Goal: Task Accomplishment & Management: Use online tool/utility

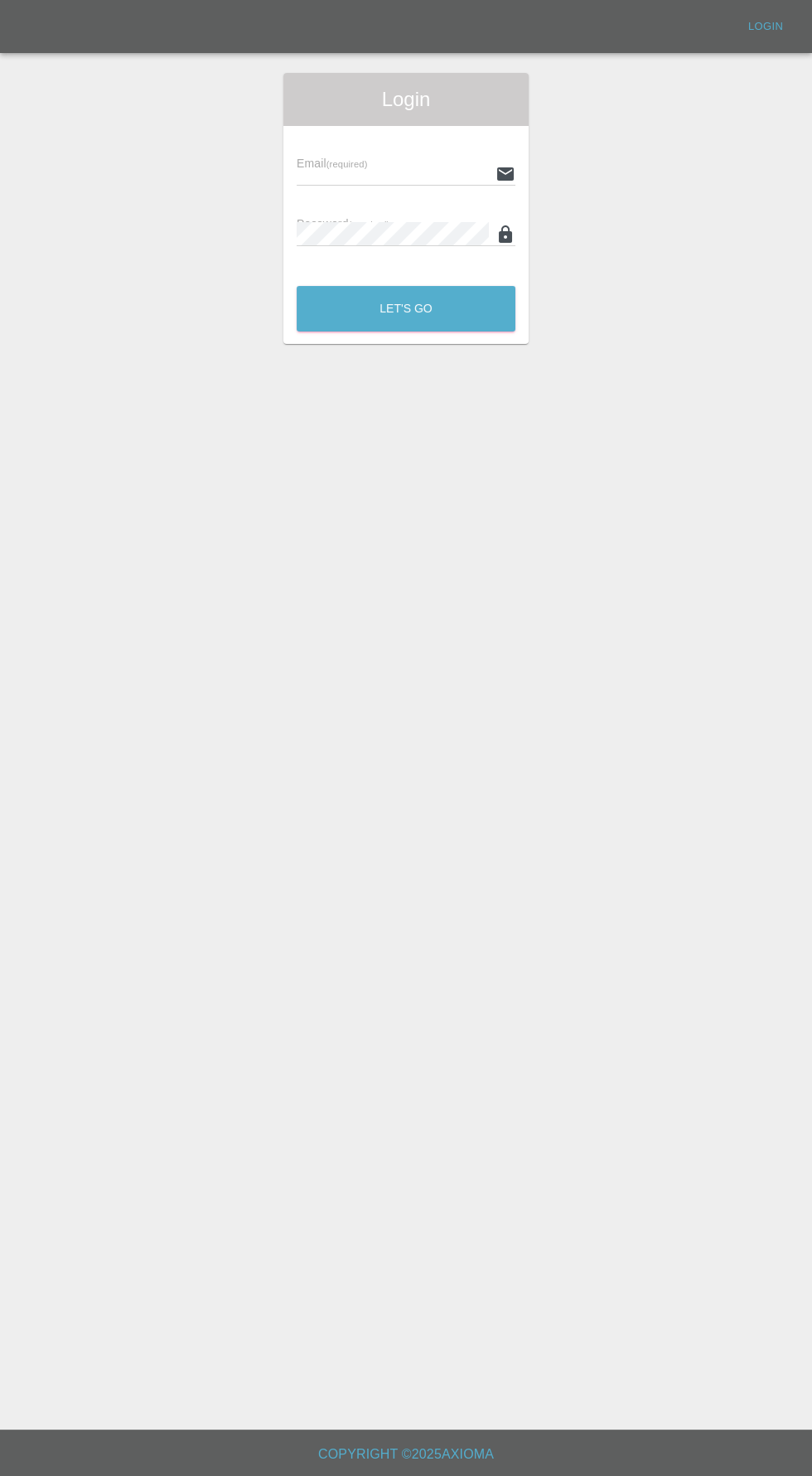
click at [399, 135] on div "Email (required) Password (required)" at bounding box center [406, 200] width 246 height 148
click at [356, 173] on input "text" at bounding box center [392, 174] width 192 height 24
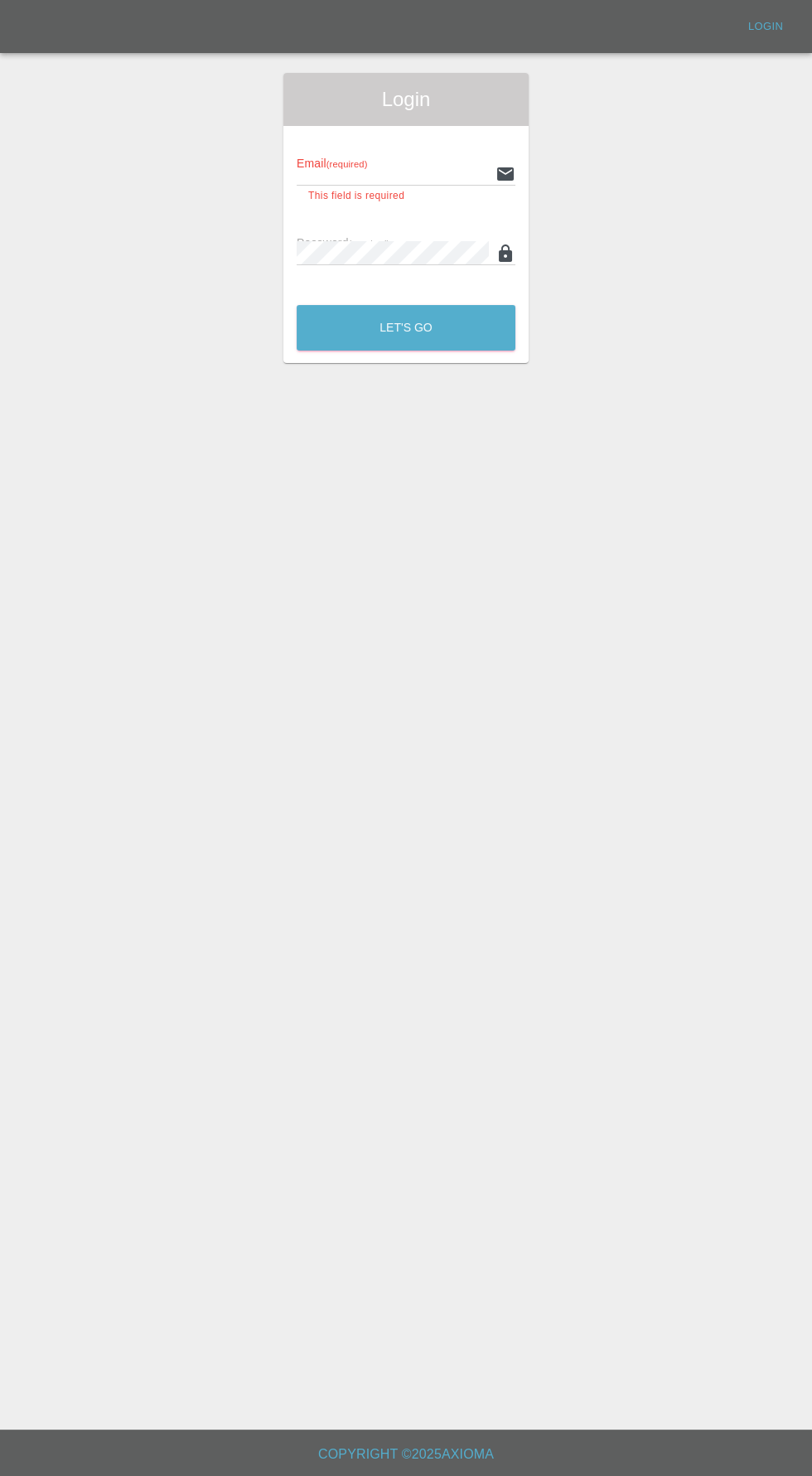
type input "[EMAIL_ADDRESS][DOMAIN_NAME]"
click at [296, 305] on button "Let's Go" at bounding box center [406, 328] width 218 height 45
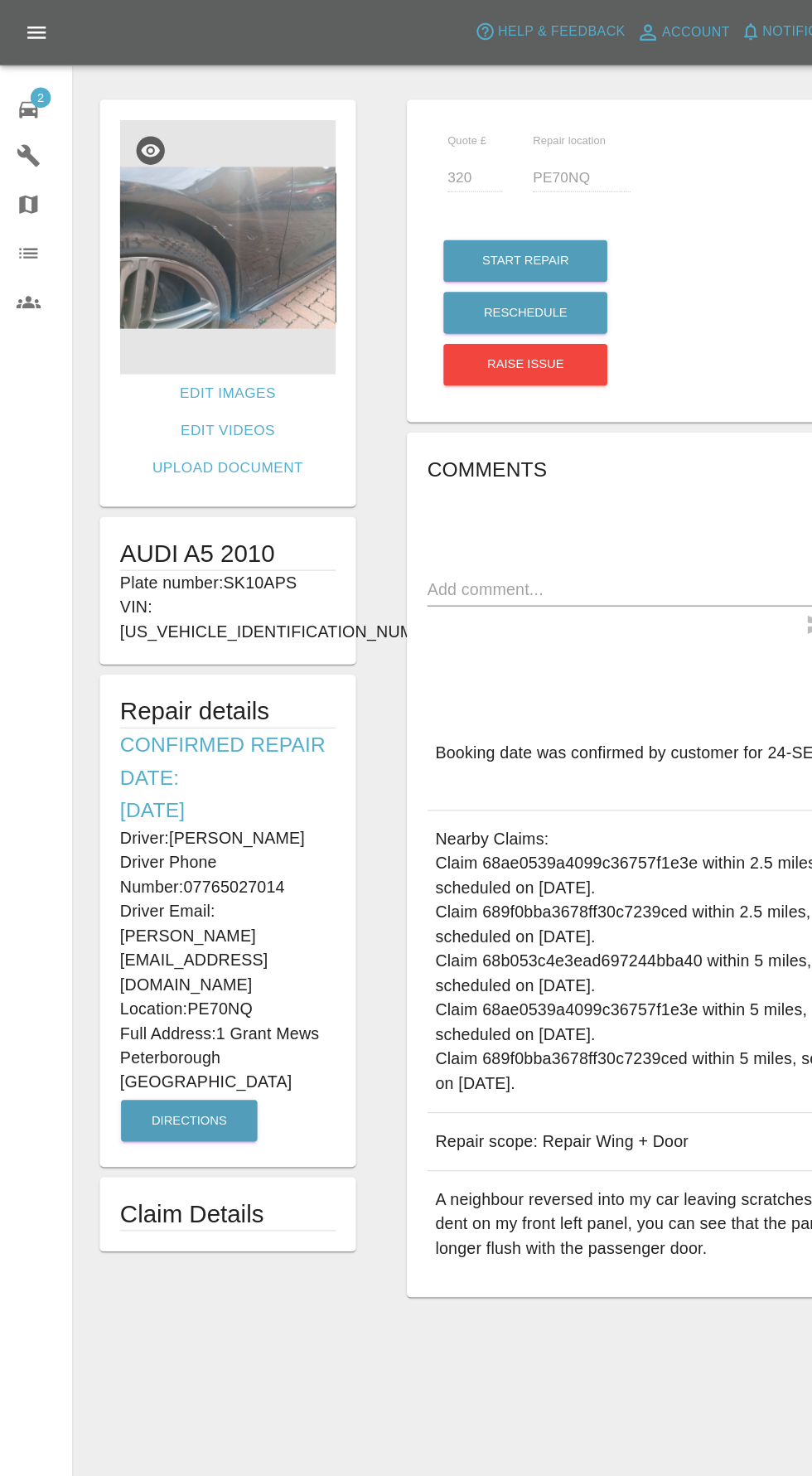
click at [32, 78] on span "2" at bounding box center [33, 80] width 17 height 17
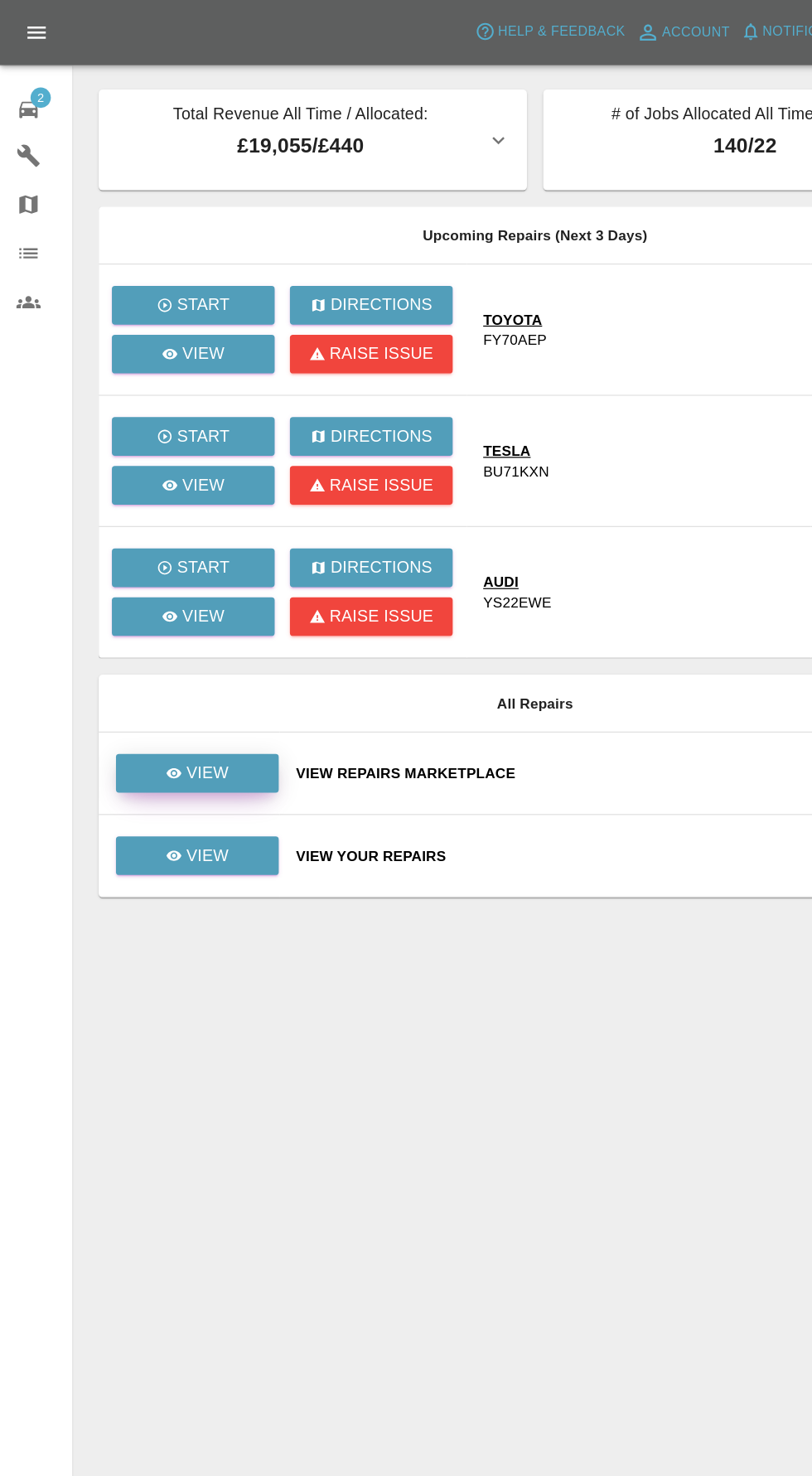
click at [191, 641] on link "View" at bounding box center [160, 629] width 133 height 31
click at [166, 395] on p "View" at bounding box center [166, 394] width 35 height 20
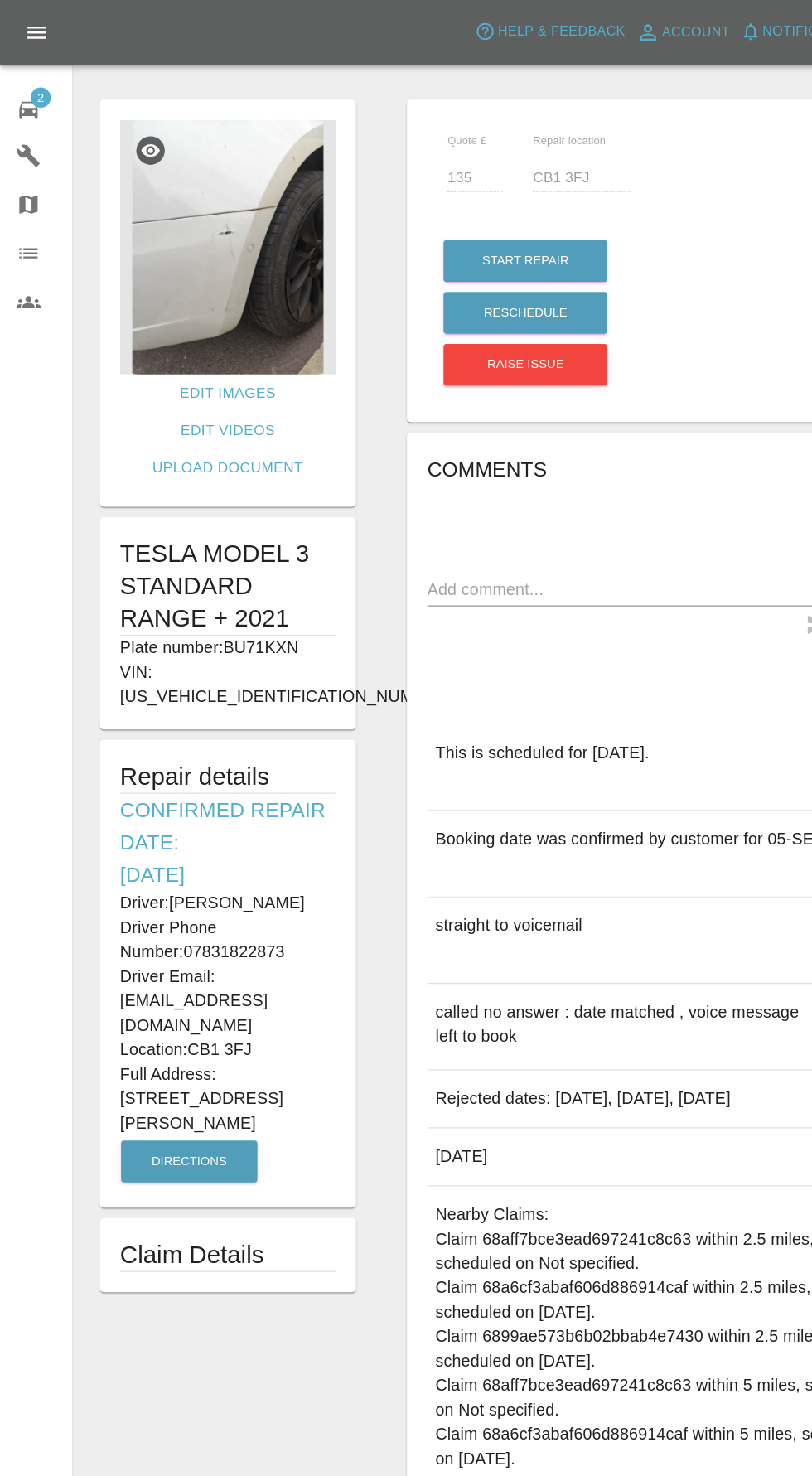
click at [221, 210] on img at bounding box center [185, 201] width 176 height 207
